Goal: Task Accomplishment & Management: Complete application form

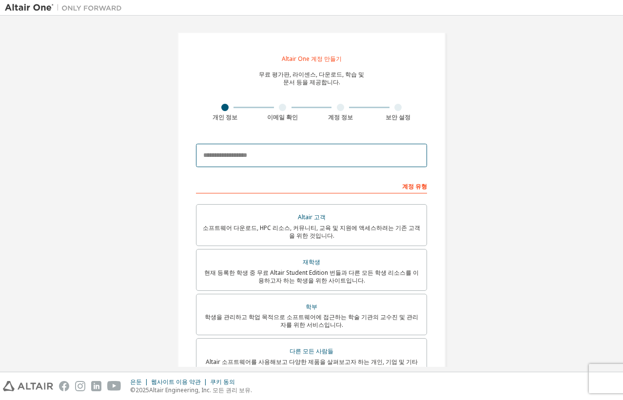
click at [280, 158] on input "email" at bounding box center [311, 155] width 231 height 23
click at [312, 157] on input "email" at bounding box center [311, 155] width 231 height 23
type input "*"
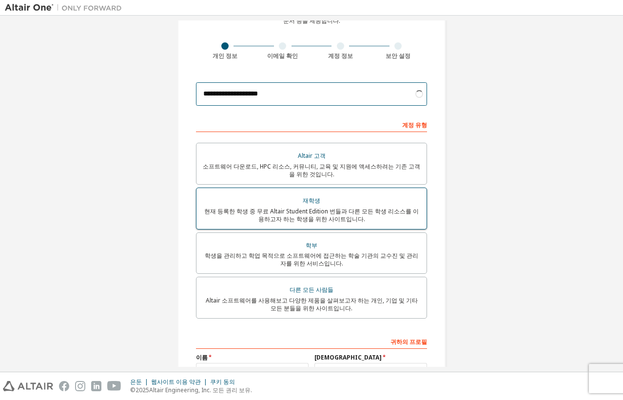
scroll to position [98, 0]
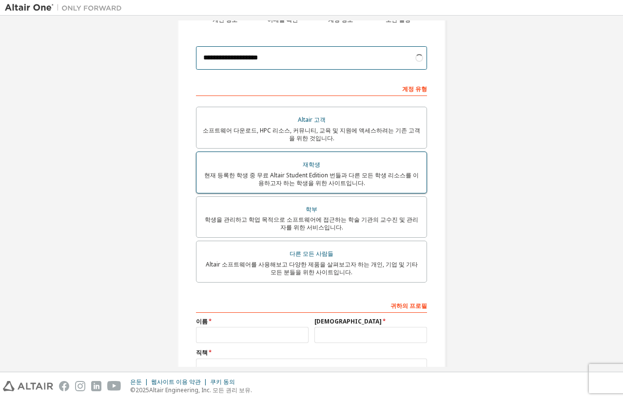
type input "**********"
click at [342, 175] on font "현재 등록한 학생 중 무료 Altair Student Edition 번들과 다른 모든 학생 리소스를 이용하고자 하는 학생을 위한 사이트입니다." at bounding box center [311, 179] width 215 height 16
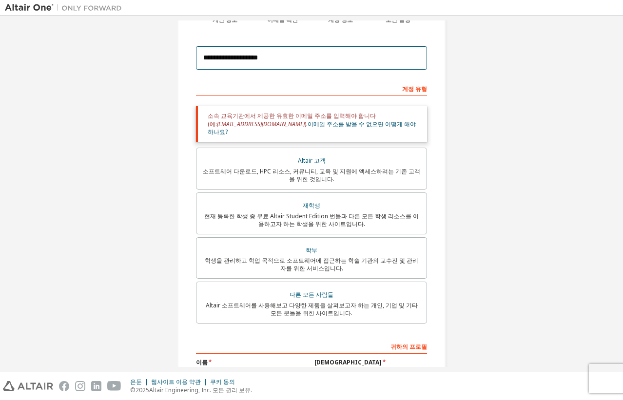
click at [305, 62] on input "**********" at bounding box center [311, 57] width 231 height 23
click at [305, 61] on input "**********" at bounding box center [311, 57] width 231 height 23
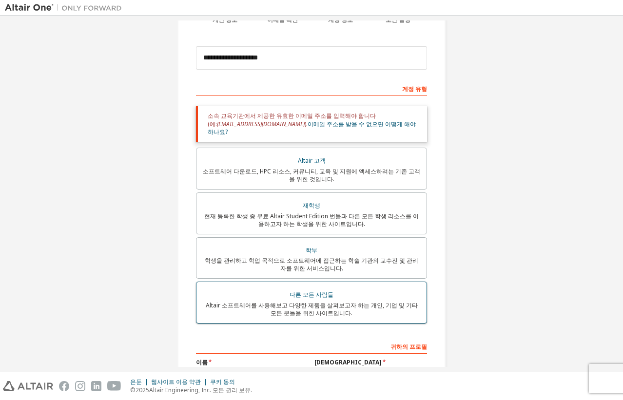
click at [333, 301] on font "Altair 소프트웨어를 사용해보고 다양한 제품을 살펴보고자 하는 개인, 기업 및 기타 모든 분들을 위한 사이트입니다." at bounding box center [312, 309] width 212 height 16
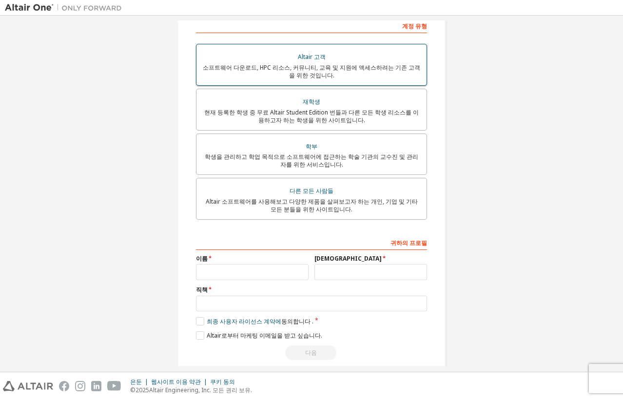
scroll to position [172, 0]
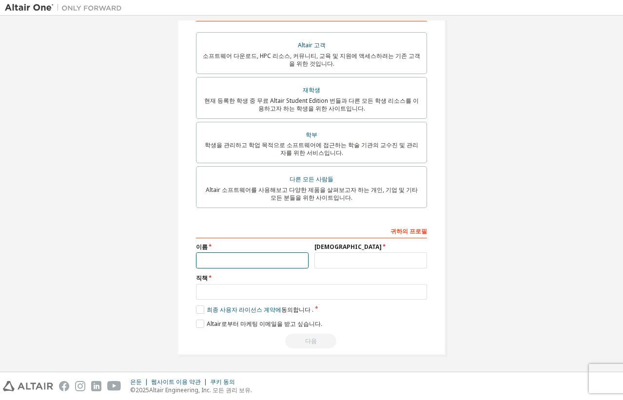
click at [279, 257] on input "text" at bounding box center [252, 261] width 113 height 16
type input "*"
type input "**"
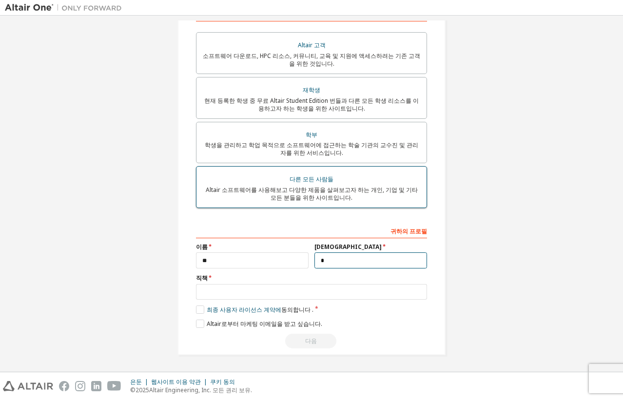
type input "*"
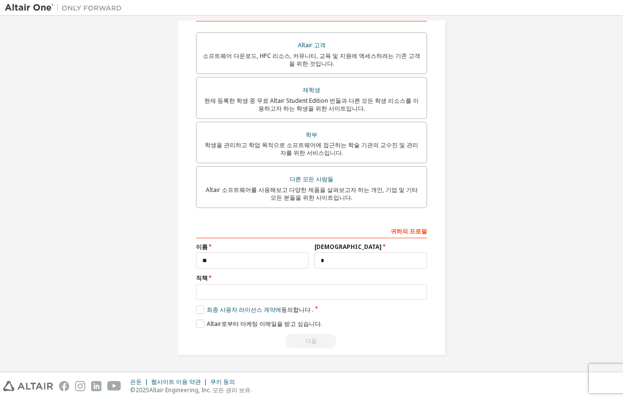
drag, startPoint x: 312, startPoint y: 191, endPoint x: 181, endPoint y: 203, distance: 131.2
click at [171, 210] on div "Altair One 계정 만들기 무료 평가판, 라이센스, 다운로드, 학습 및 문서 등을 제공합니다. 개인 정보 이메일 확인 계정 정보 보안 설…" at bounding box center [312, 107] width 292 height 519
drag, startPoint x: 250, startPoint y: 184, endPoint x: 198, endPoint y: 188, distance: 52.4
click at [198, 188] on label "다른 모든 사람들 Altair 소프트웨어를 사용해보고 다양한 제품을 살펴보고자 하는 개인, 기업 및 기타 모든 분들을 위한 사이트입니다." at bounding box center [311, 187] width 231 height 42
click at [239, 186] on font "Altair 소프트웨어를 사용해보고 다양한 제품을 살펴보고자 하는 개인, 기업 및 기타 모든 분들을 위한 사이트입니다." at bounding box center [312, 194] width 212 height 16
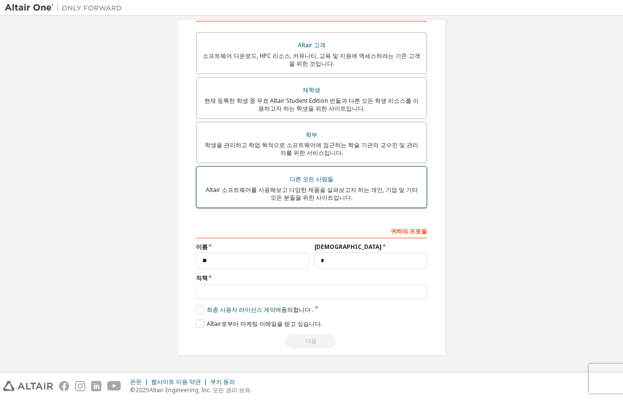
click at [275, 195] on div "Altair 소프트웨어를 사용해보고 다양한 제품을 살펴보고자 하는 개인, 기업 및 기타 모든 분들을 위한 사이트입니다." at bounding box center [311, 194] width 218 height 16
click at [369, 189] on font "Altair 소프트웨어를 사용해보고 다양한 제품을 살펴보고자 하는 개인, 기업 및 기타 모든 분들을 위한 사이트입니다." at bounding box center [312, 194] width 212 height 16
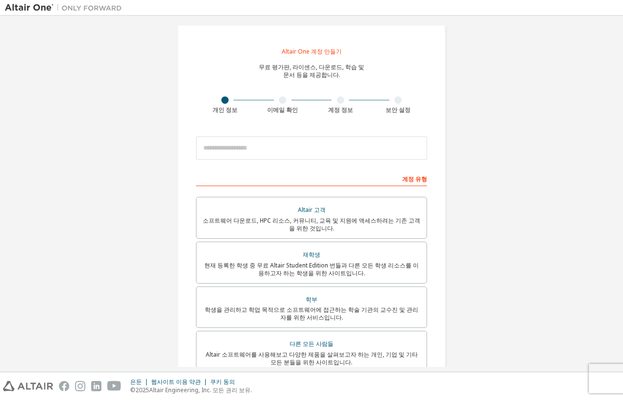
scroll to position [0, 0]
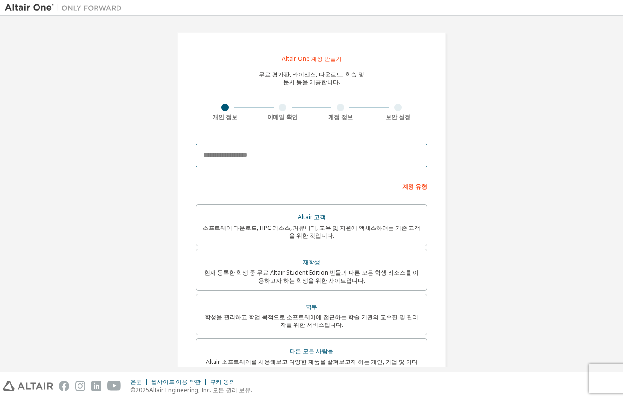
click at [345, 158] on input "email" at bounding box center [311, 155] width 231 height 23
type input "*"
type input "**********"
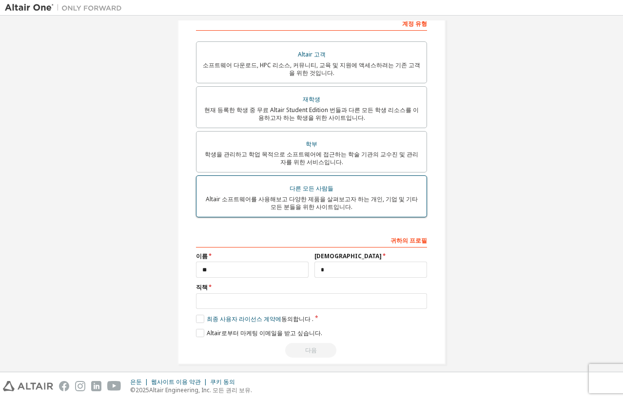
scroll to position [172, 0]
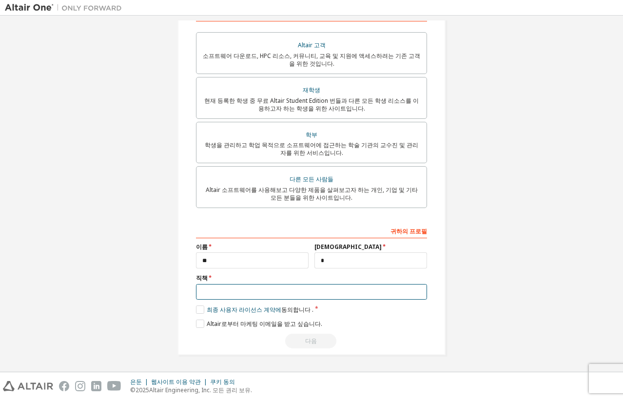
click at [303, 288] on input "text" at bounding box center [311, 292] width 231 height 16
type input "**"
click at [196, 314] on label "최종 사용자 라이선스 계약에 동의합니다 ." at bounding box center [255, 310] width 118 height 8
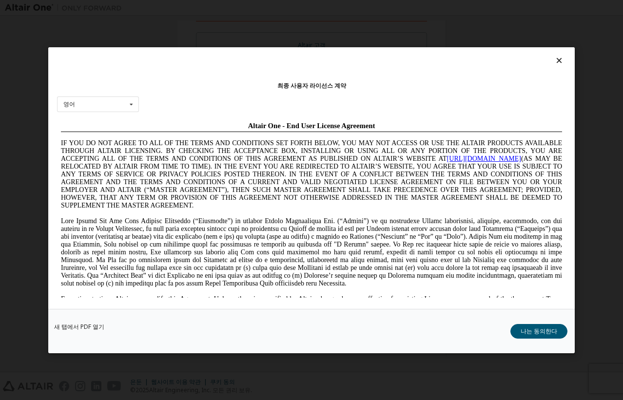
scroll to position [0, 0]
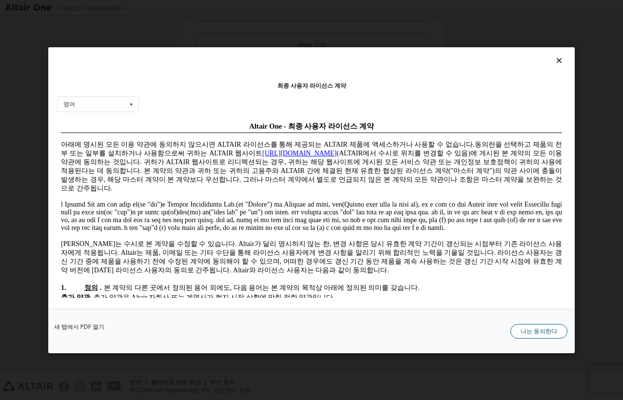
click at [533, 329] on font "나는 동의한다" at bounding box center [539, 331] width 37 height 8
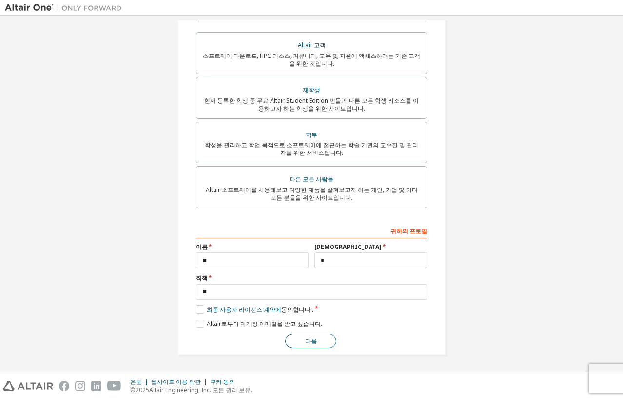
click at [312, 344] on font "다음" at bounding box center [311, 341] width 12 height 8
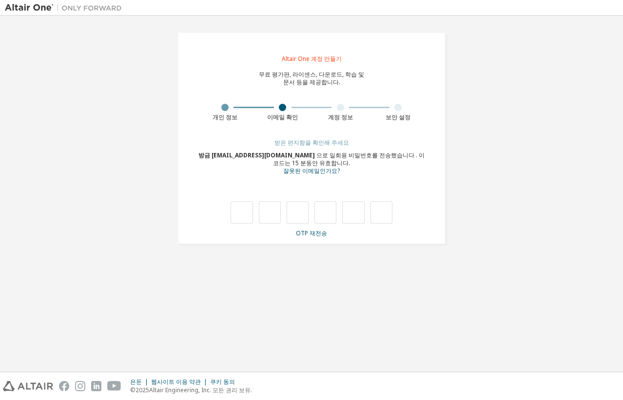
type input "*"
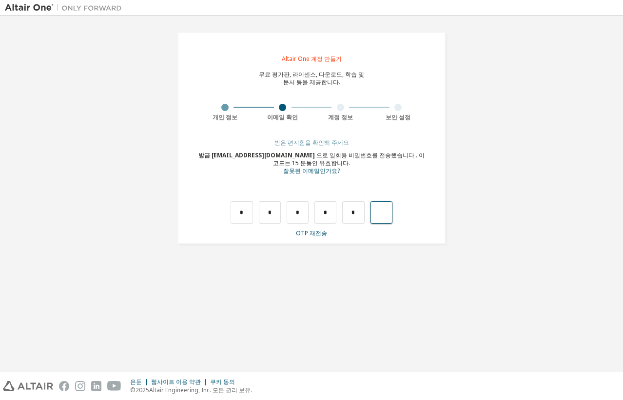
type input "*"
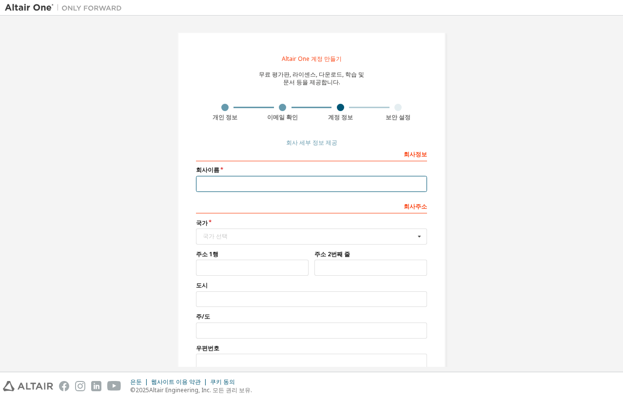
click at [298, 182] on input "text" at bounding box center [311, 184] width 231 height 16
click at [289, 181] on input "text" at bounding box center [311, 184] width 231 height 16
type input "*"
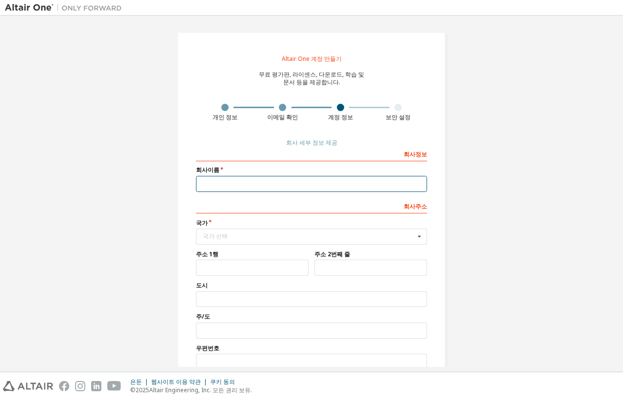
type input "*"
click at [259, 229] on input "text" at bounding box center [312, 236] width 230 height 15
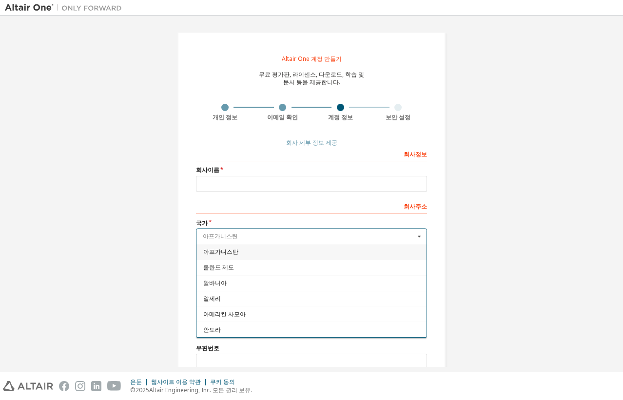
click at [256, 231] on input "text" at bounding box center [312, 236] width 230 height 15
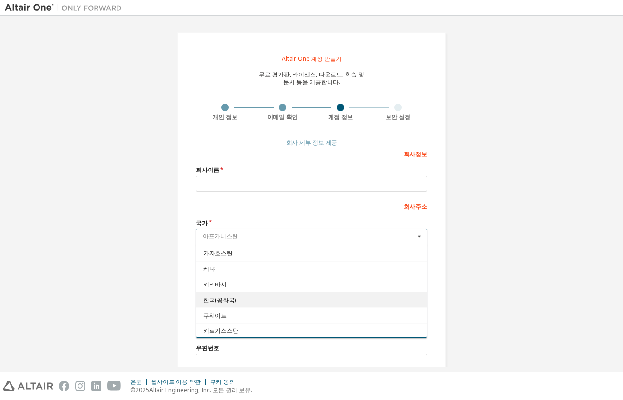
scroll to position [1722, 0]
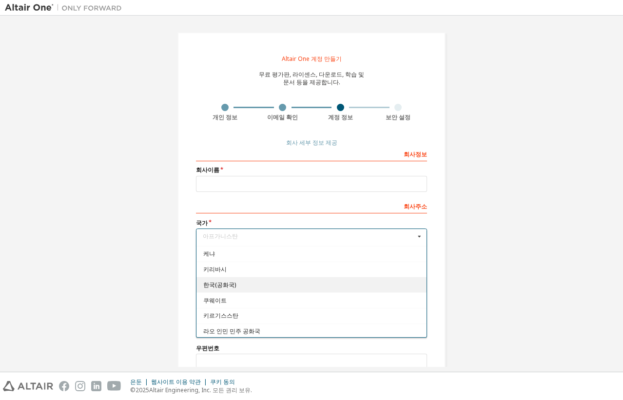
click at [276, 287] on span "한국(공화국)" at bounding box center [311, 285] width 217 height 6
type input "***"
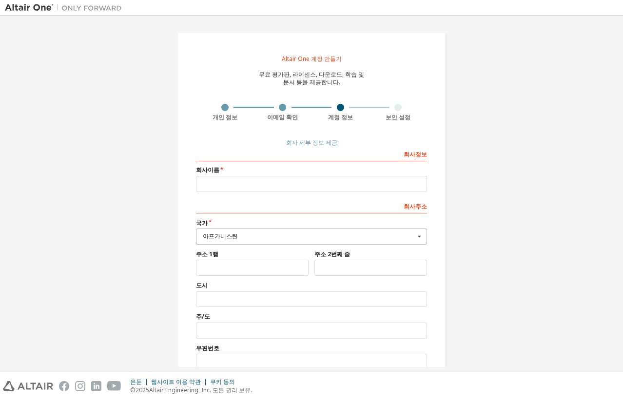
click at [306, 241] on input "text" at bounding box center [312, 236] width 230 height 15
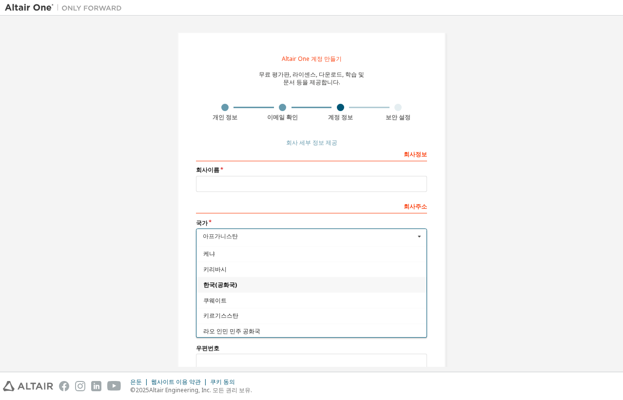
click at [282, 281] on div "한국(공화국)" at bounding box center [312, 285] width 230 height 16
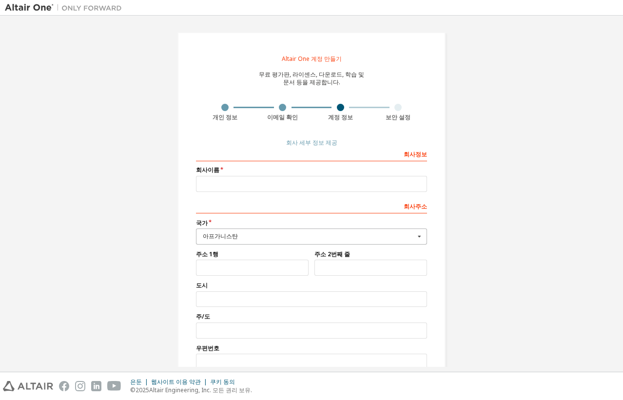
click at [256, 238] on div "아프가니스탄" at bounding box center [309, 237] width 212 height 6
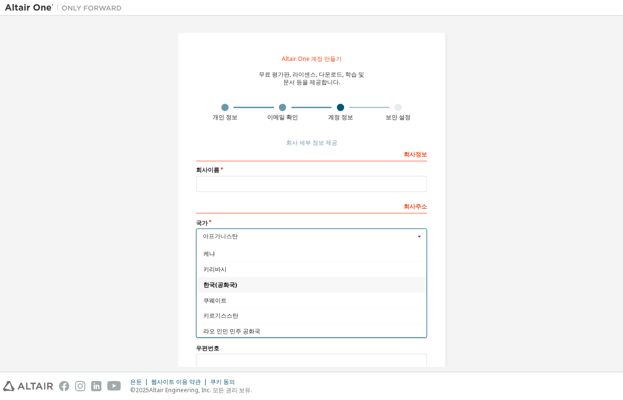
click at [148, 295] on div "Altair One 계정 만들기 무료 평가판, 라이센스, 다운로드, 학습 및 문서 등을 제공합니다. 개인 정보 이메일 확인 계정 정보 보안 설…" at bounding box center [311, 217] width 613 height 395
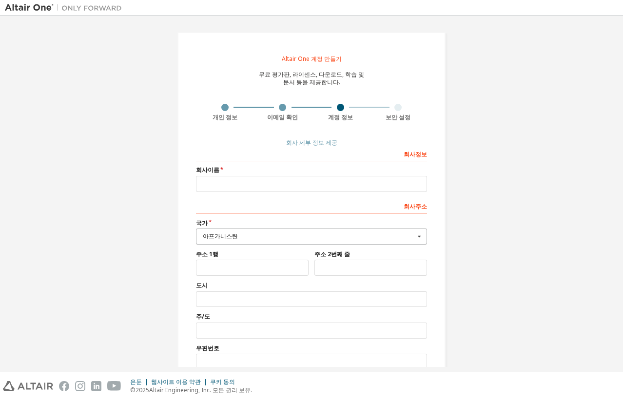
click at [243, 234] on div "아프가니스탄" at bounding box center [309, 237] width 212 height 6
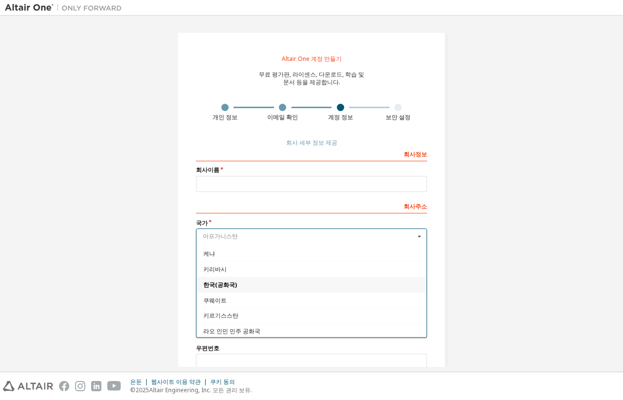
click at [243, 234] on input "text" at bounding box center [312, 236] width 230 height 15
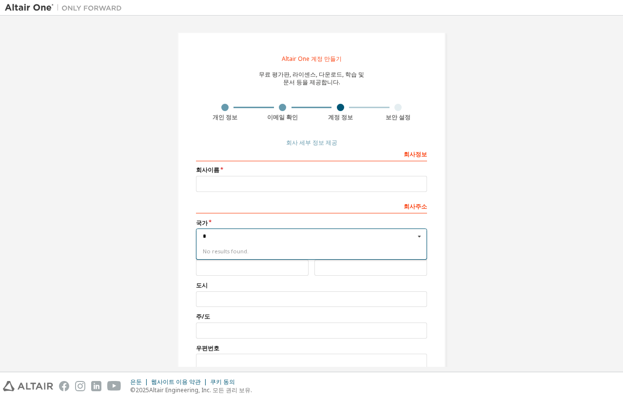
scroll to position [0, 0]
type input "*"
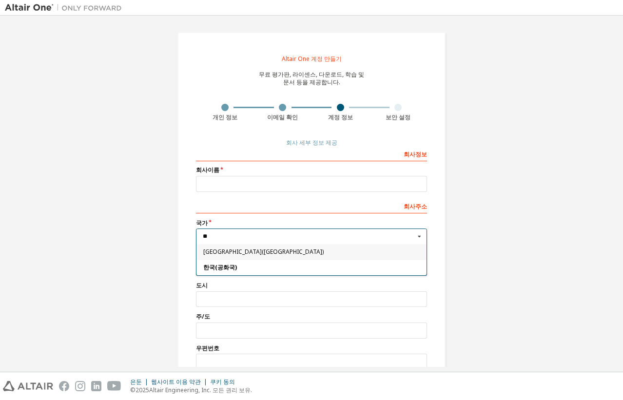
type input "***"
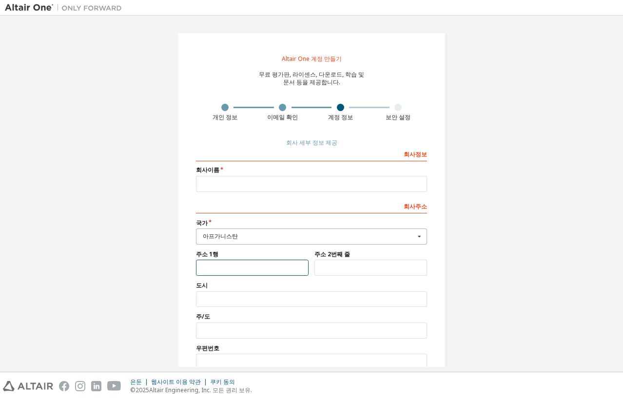
click at [280, 265] on input "text" at bounding box center [252, 268] width 113 height 16
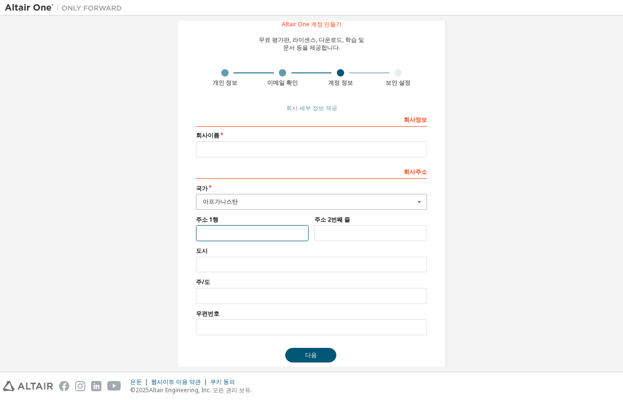
scroll to position [49, 0]
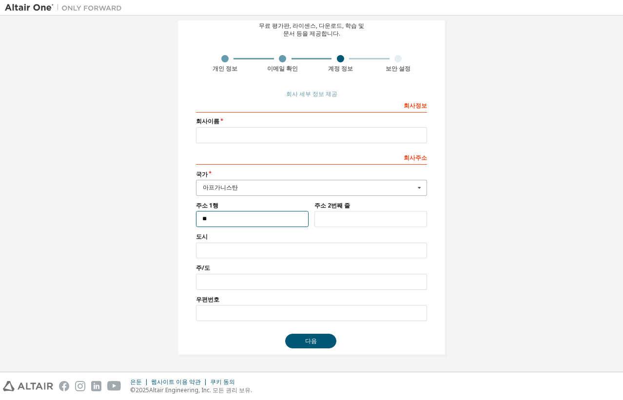
type input "*"
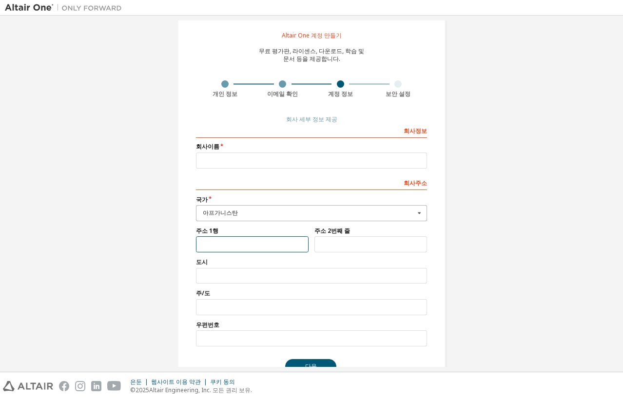
scroll to position [0, 0]
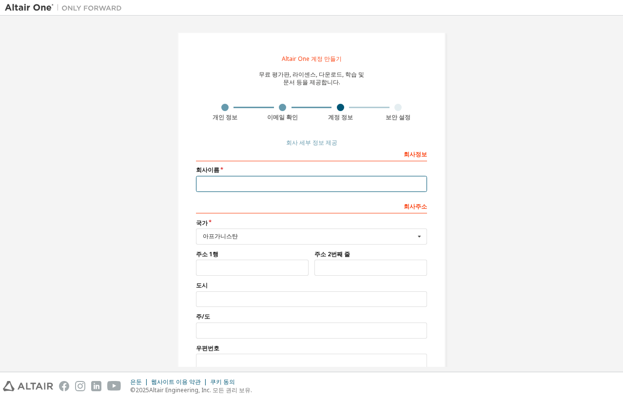
click at [269, 178] on input "text" at bounding box center [311, 184] width 231 height 16
click at [294, 186] on input "**" at bounding box center [311, 184] width 231 height 16
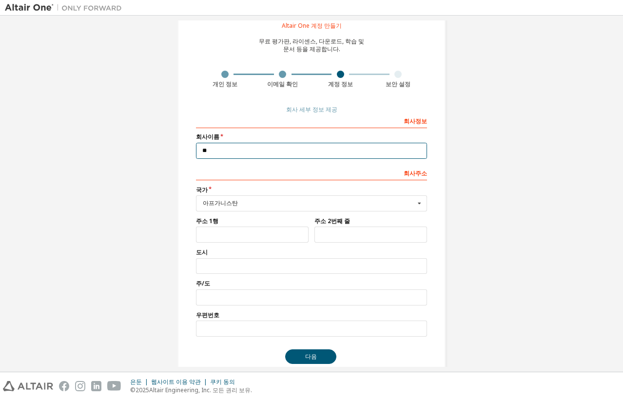
scroll to position [49, 0]
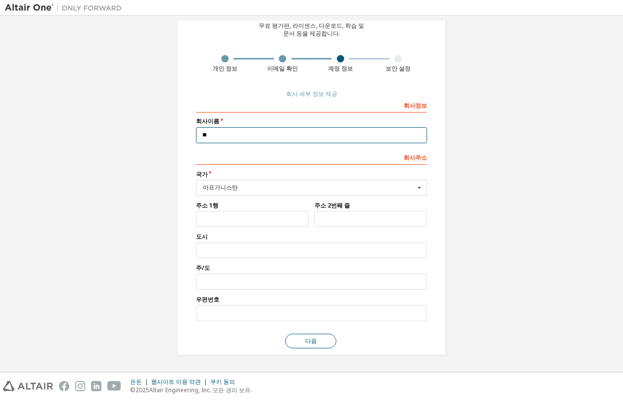
type input "**"
click at [315, 348] on button "다음" at bounding box center [310, 341] width 51 height 15
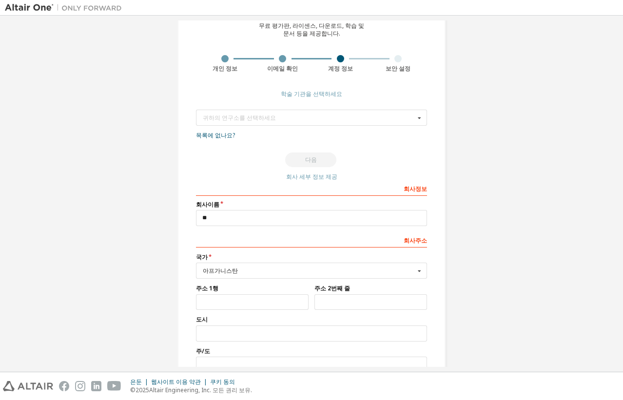
scroll to position [0, 0]
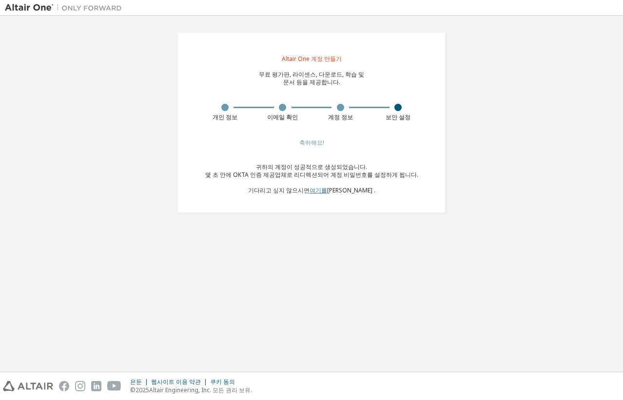
click at [327, 188] on font "여기를" at bounding box center [319, 190] width 18 height 8
